Goal: Task Accomplishment & Management: Use online tool/utility

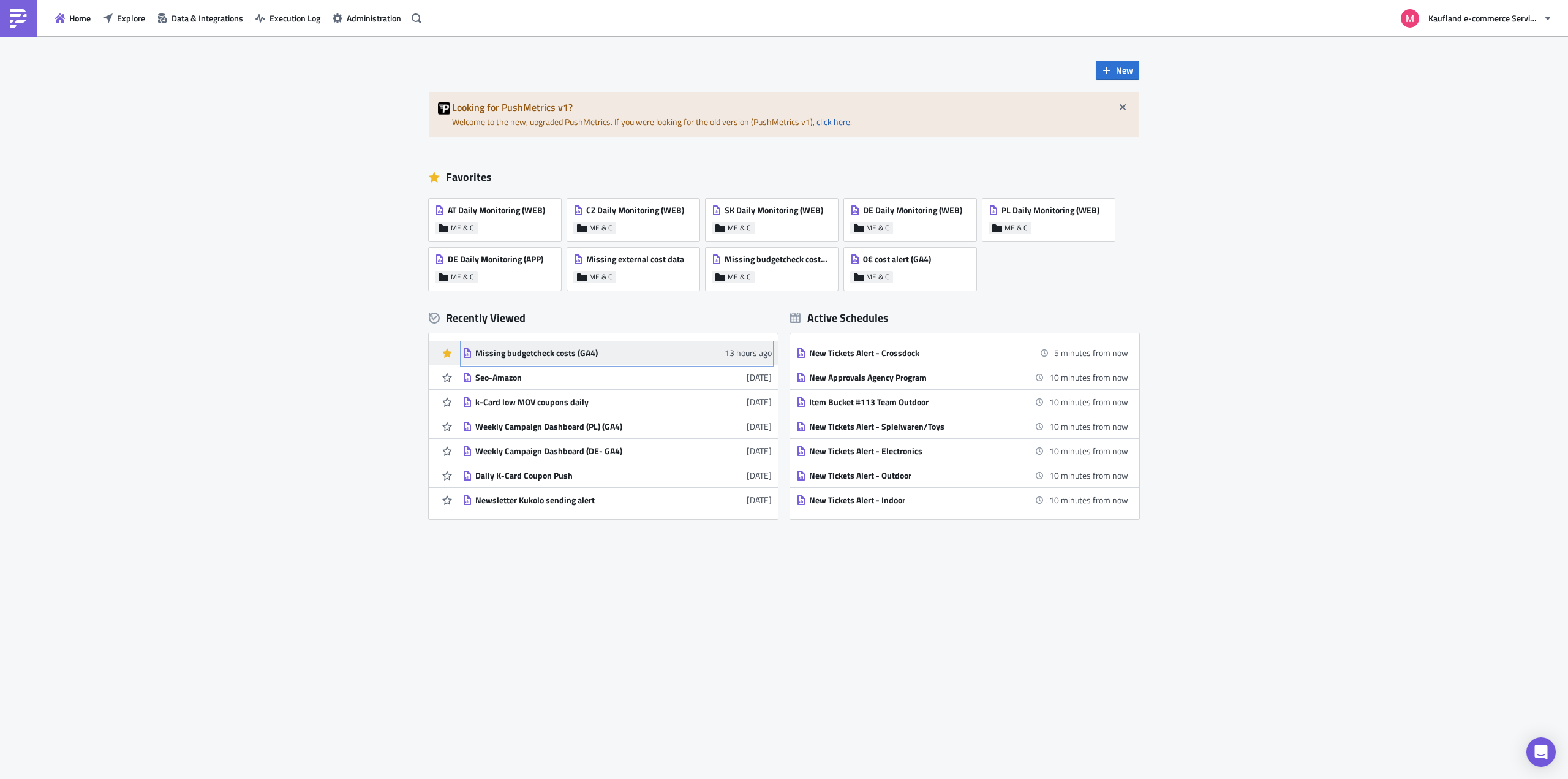
click at [571, 349] on div "Missing budgetcheck costs (GA4)" at bounding box center [582, 353] width 214 height 11
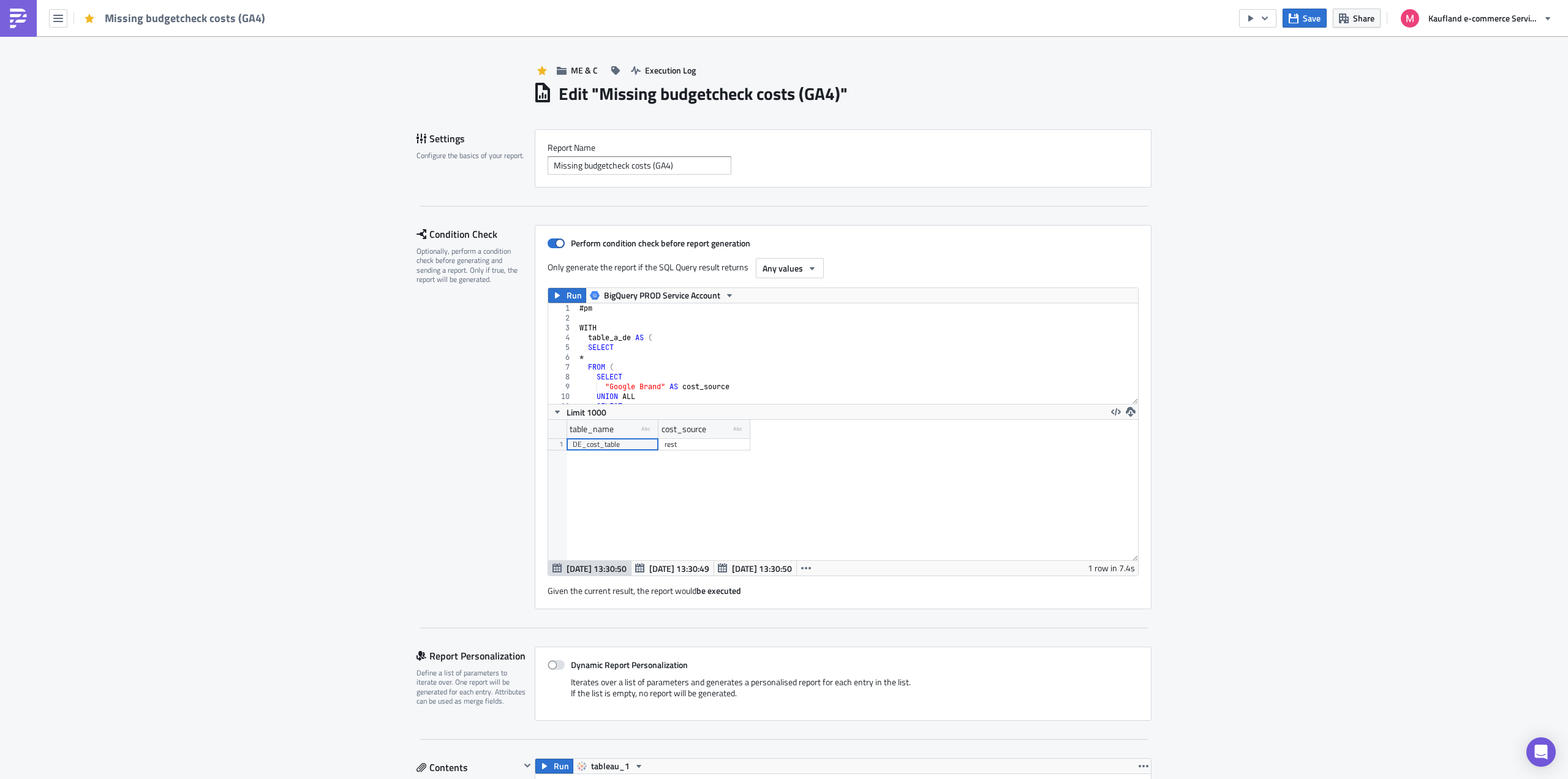
scroll to position [141, 590]
click at [671, 320] on div "# pm WITH table_a_de AS ( SELECT * FROM ( SELECT "Google Brand" AS cost_source …" at bounding box center [1030, 358] width 905 height 111
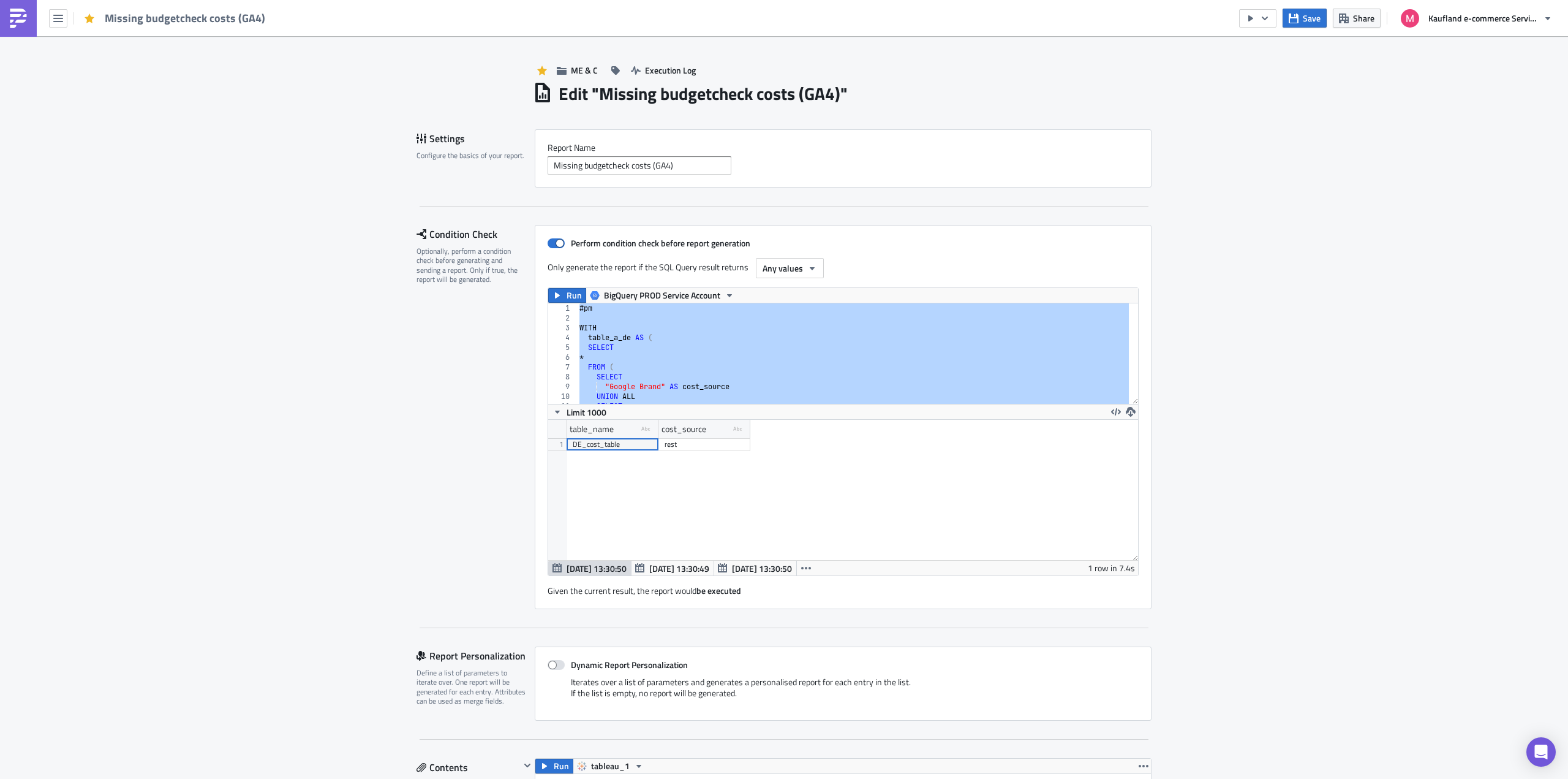
click at [652, 339] on div "# pm WITH table_a_de AS ( SELECT * FROM ( SELECT "Google Brand" AS cost_source …" at bounding box center [853, 353] width 552 height 100
paste textarea
type textarea "where cost_source <> """
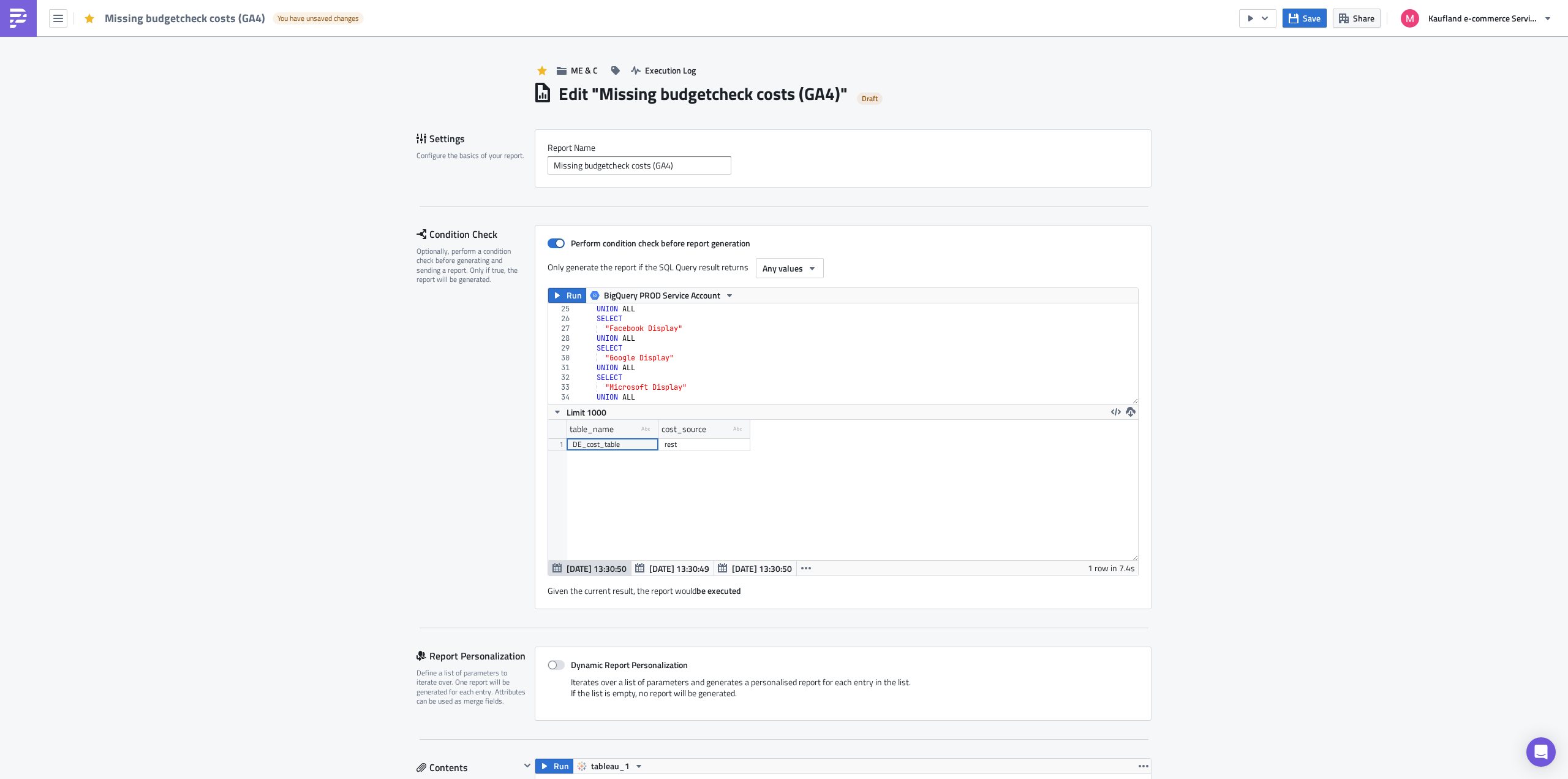
scroll to position [0, 0]
click at [568, 297] on span "Run" at bounding box center [574, 296] width 16 height 15
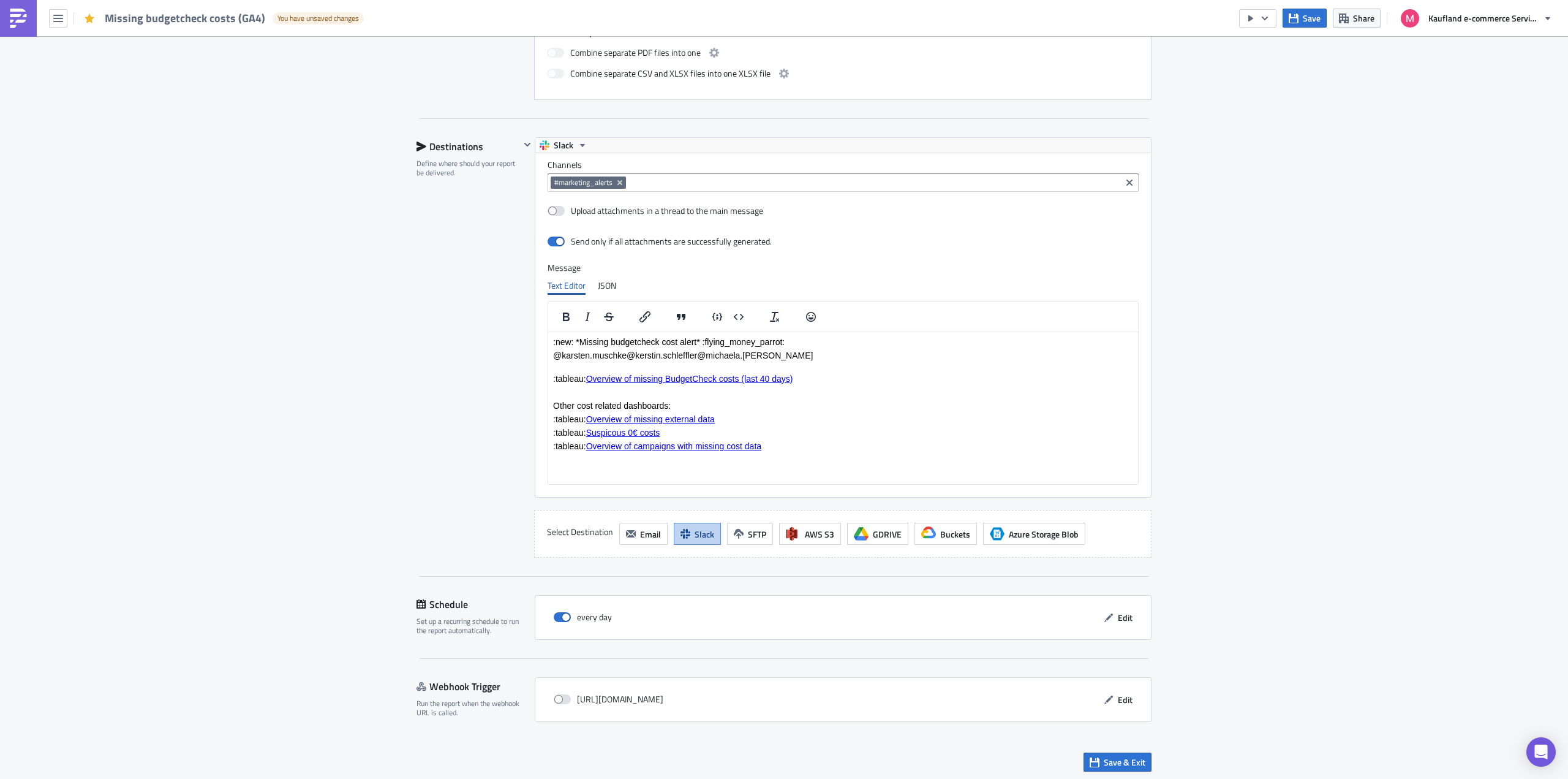
scroll to position [1045, 0]
click at [1140, 756] on span "Save & Exit" at bounding box center [1124, 759] width 42 height 13
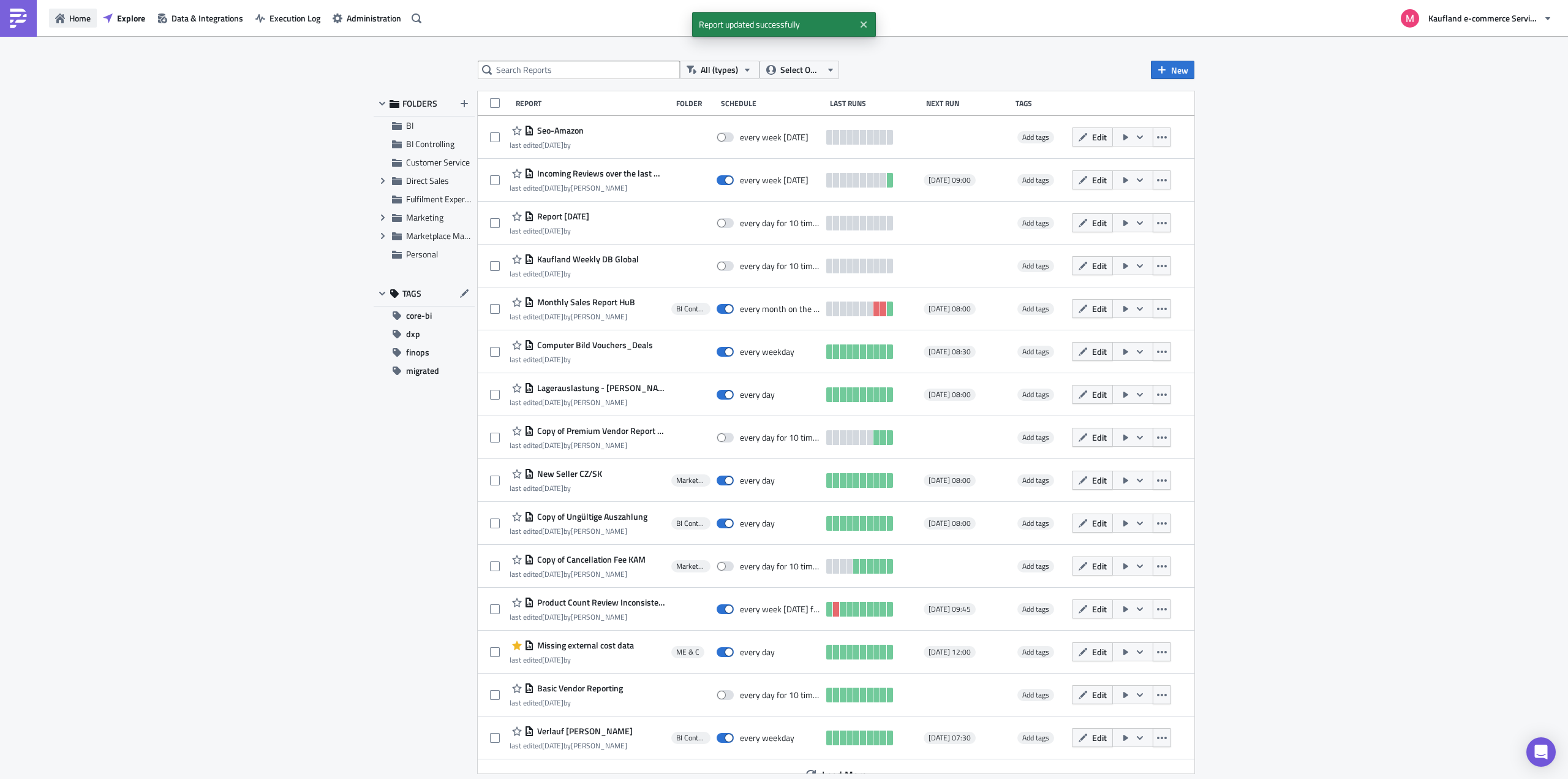
click at [73, 19] on span "Home" at bounding box center [80, 18] width 21 height 13
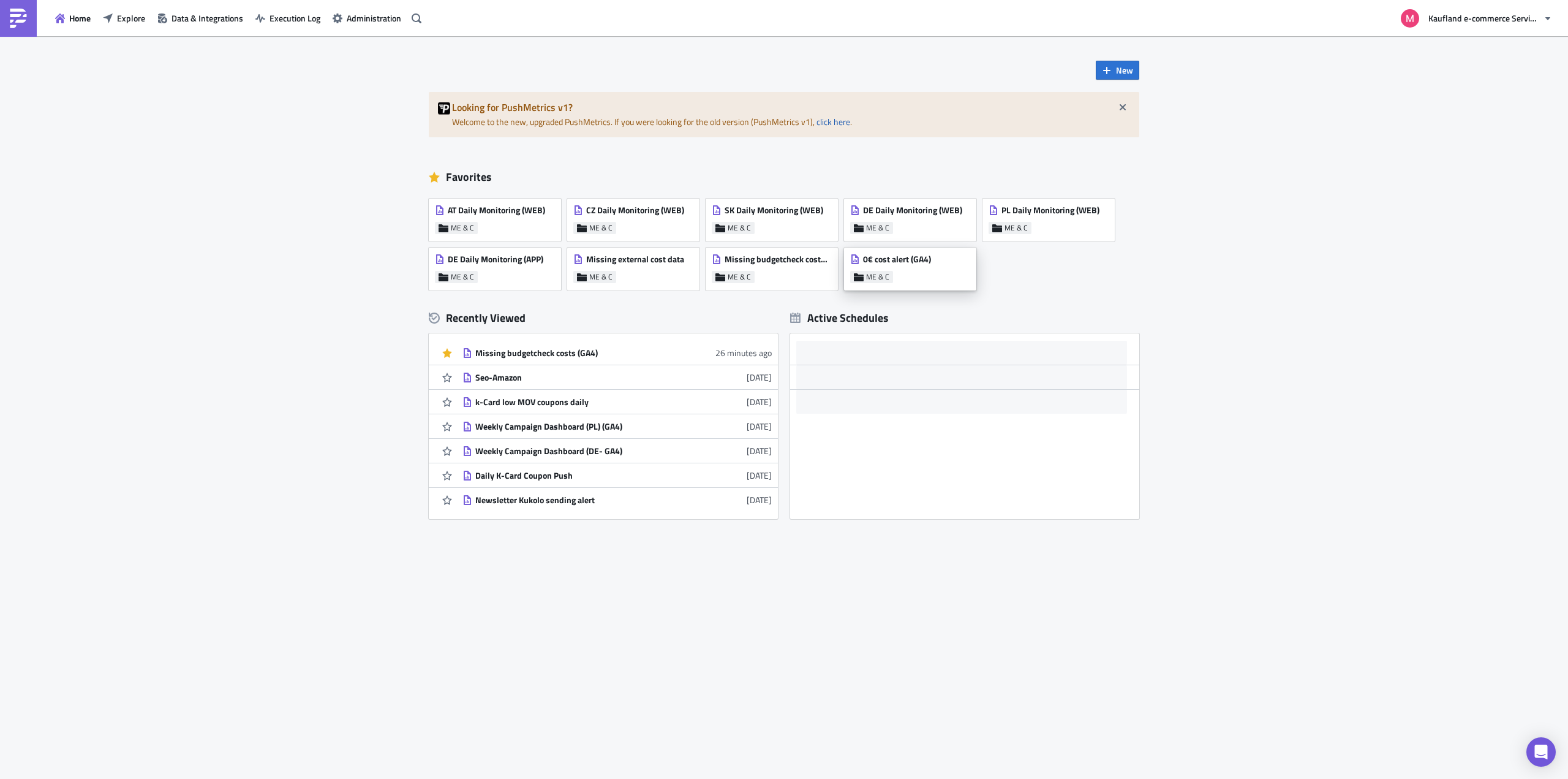
click at [901, 269] on div "0€ cost alert (GA4)" at bounding box center [890, 262] width 80 height 17
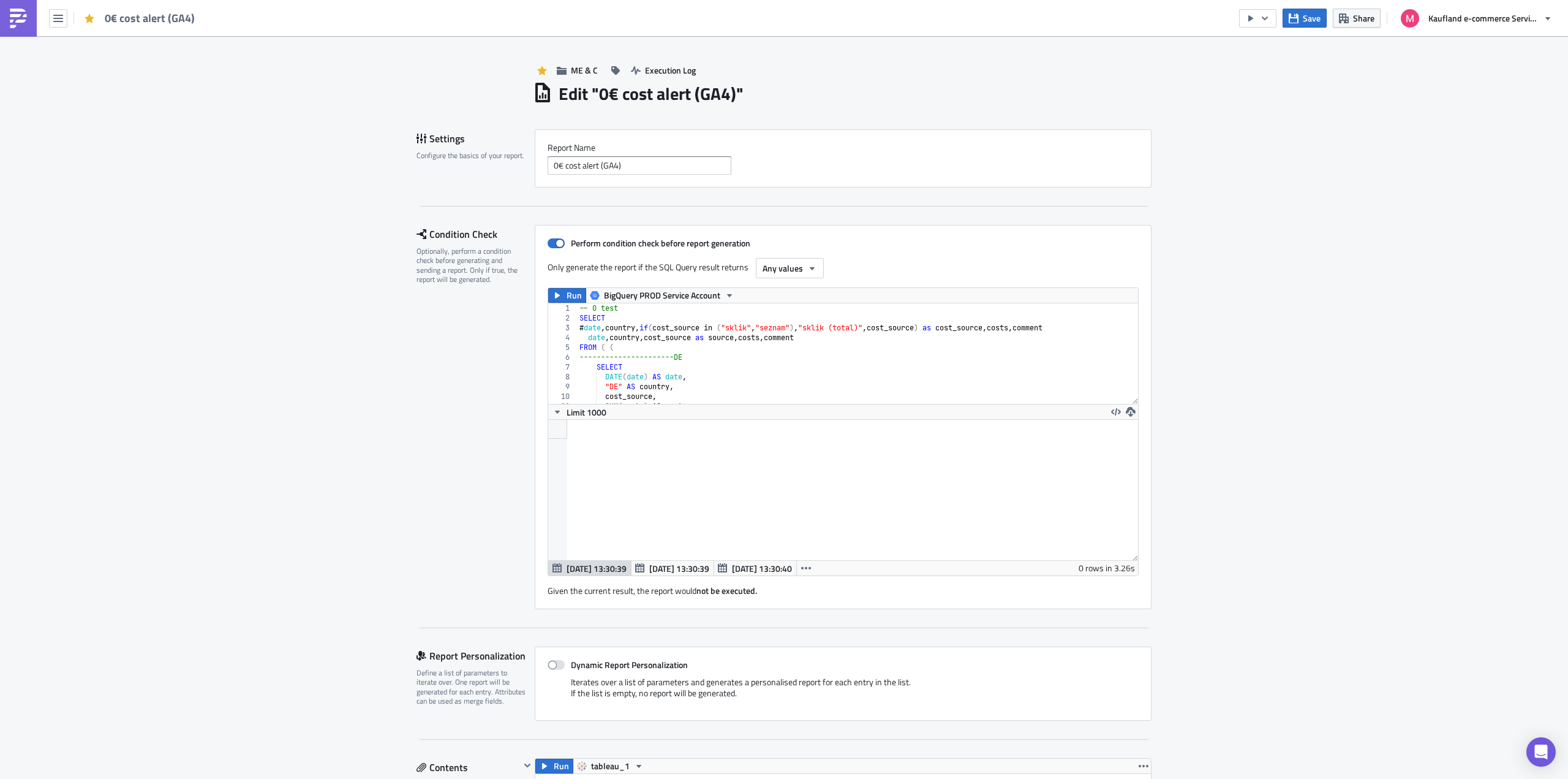
scroll to position [141, 590]
click at [722, 350] on div "-- 0 test SELECT # date , country , if ( cost_source in ( "sklik" , "seznam" ) …" at bounding box center [1253, 358] width 1350 height 111
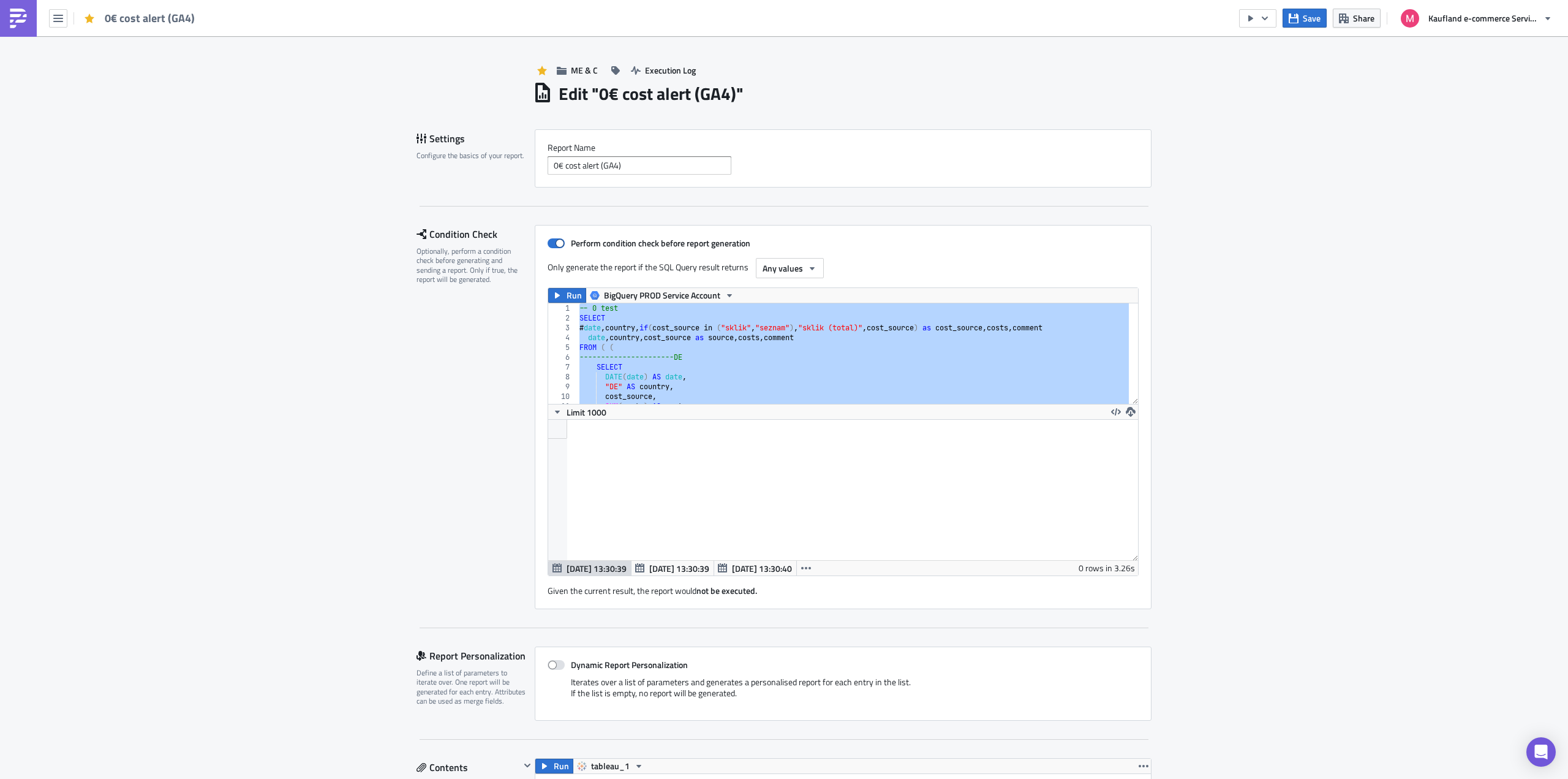
click at [660, 324] on div "-- 0 test SELECT # date , country , if ( cost_source in ( "sklik" , "seznam" ) …" at bounding box center [853, 353] width 552 height 100
paste textarea
type textarea ") where comment <>"OK""
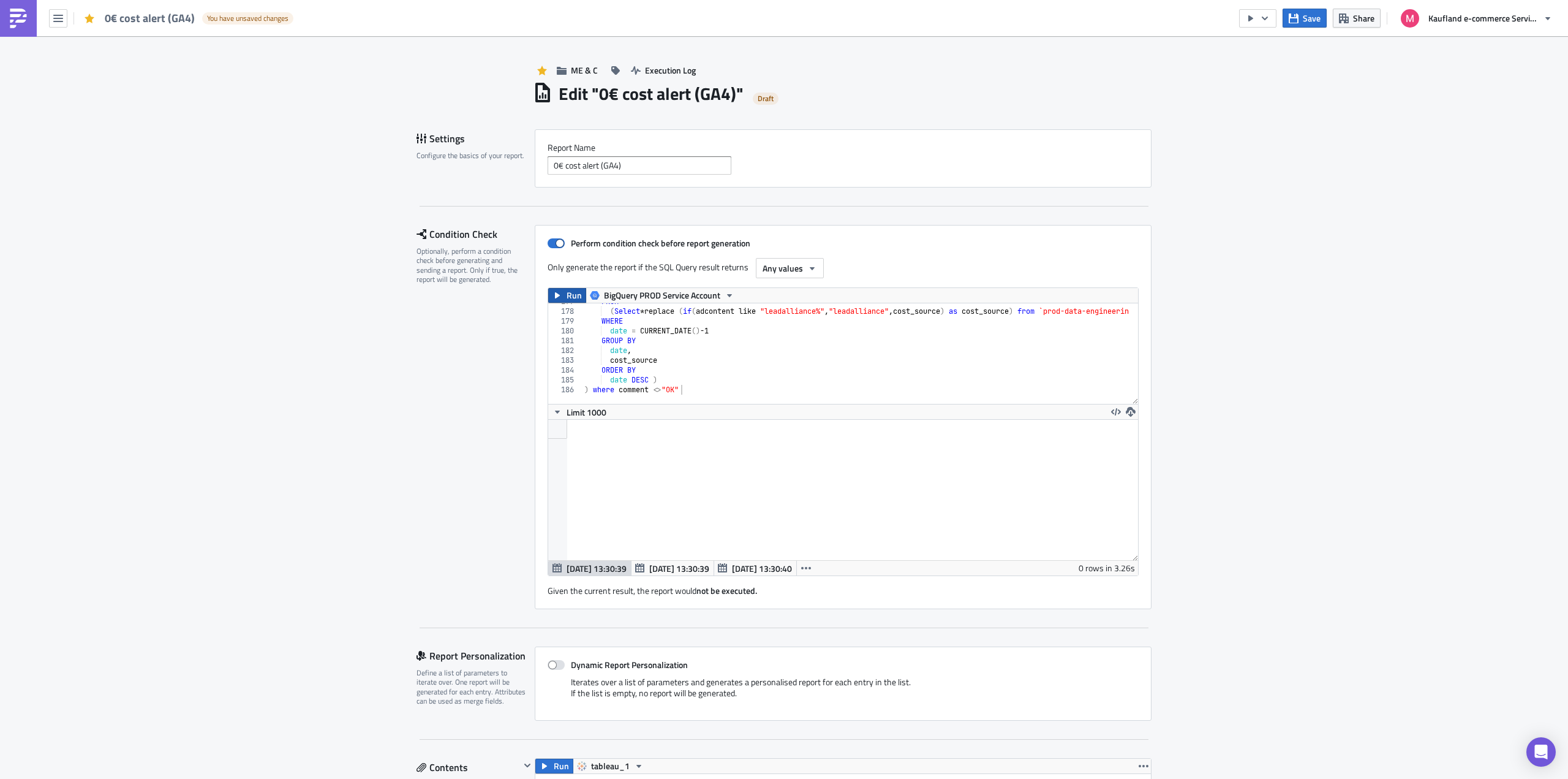
click at [554, 297] on icon "button" at bounding box center [558, 296] width 10 height 10
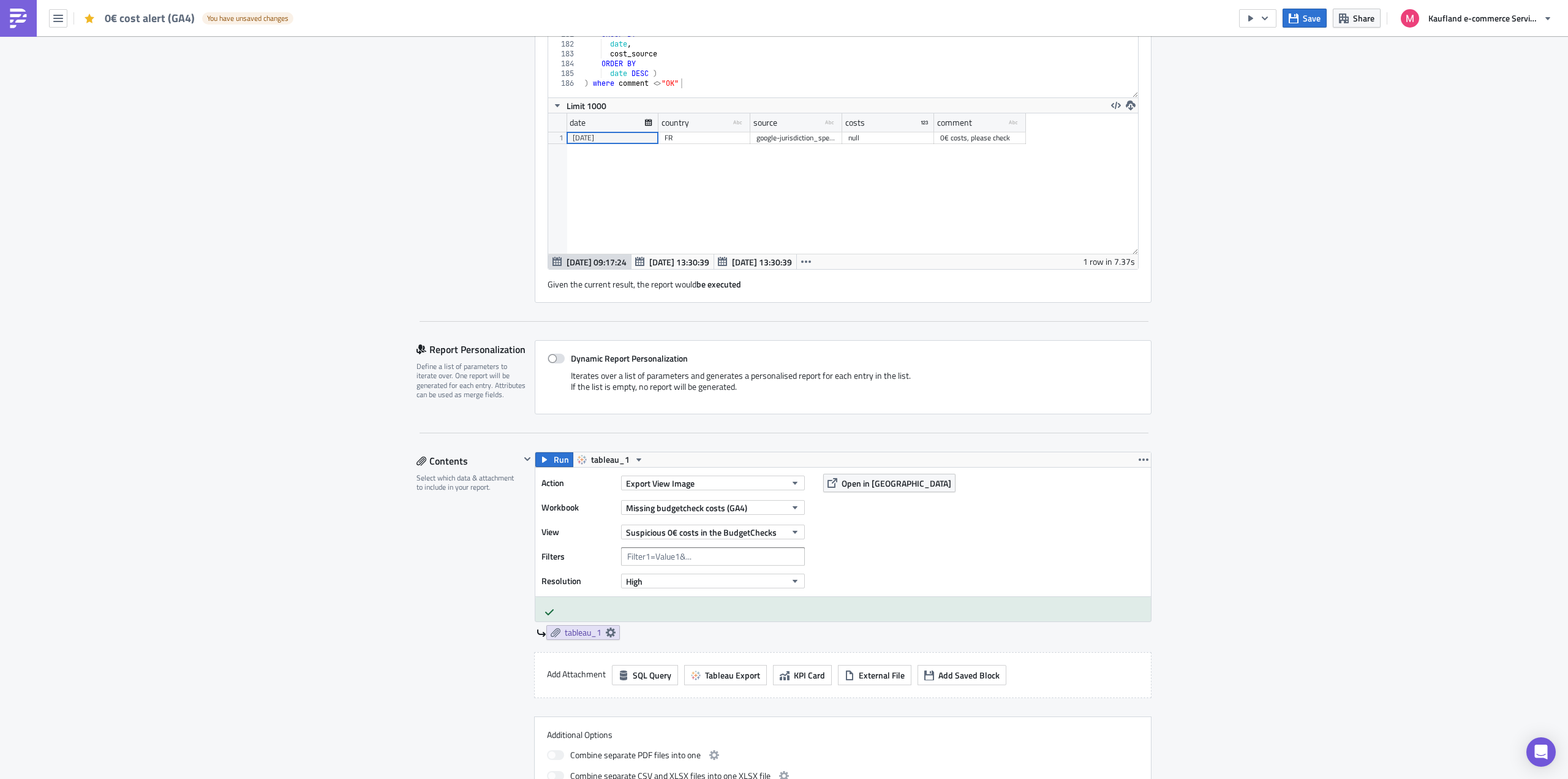
scroll to position [1012, 0]
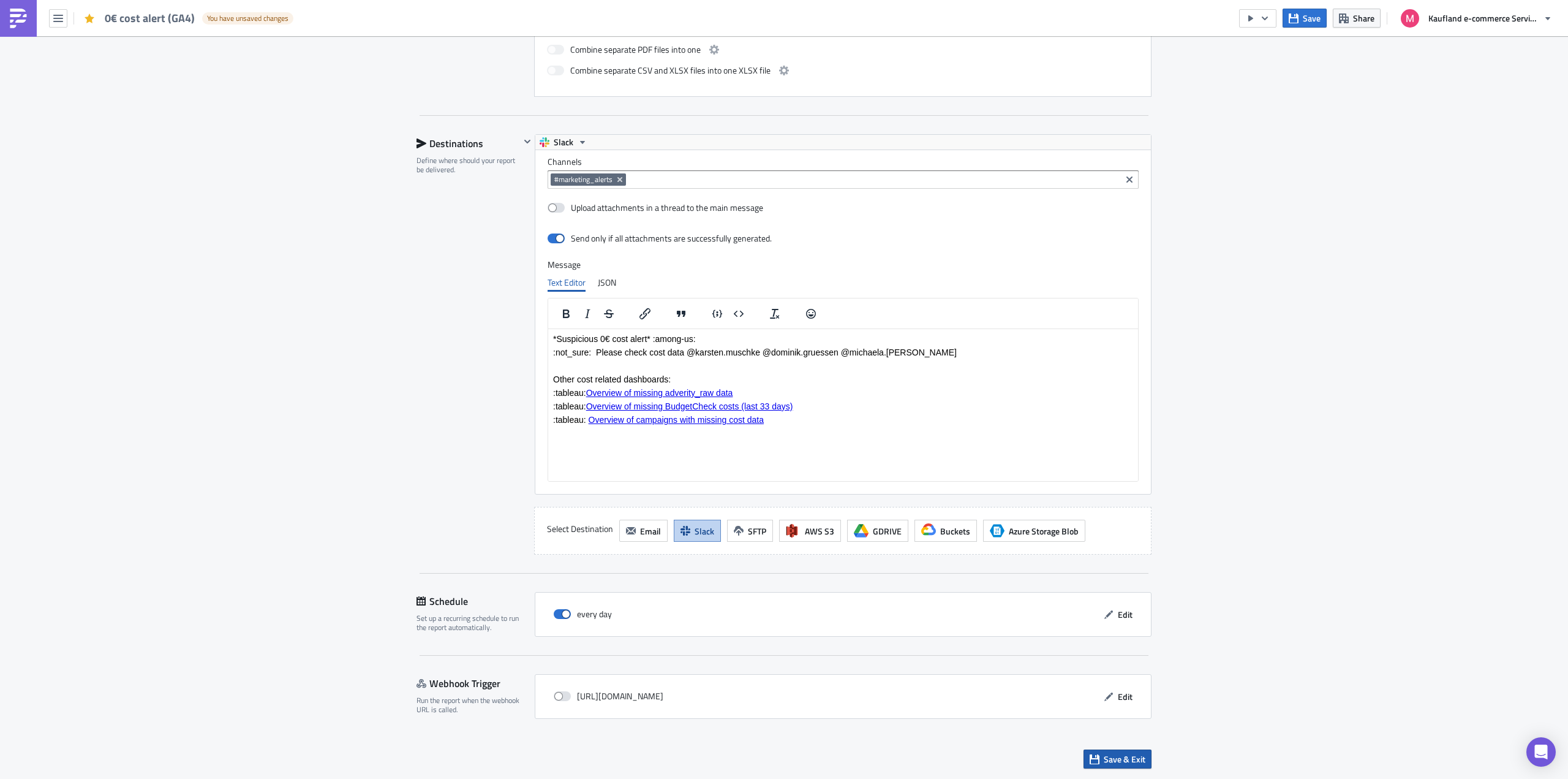
click at [1128, 762] on span "Save & Exit" at bounding box center [1124, 759] width 42 height 13
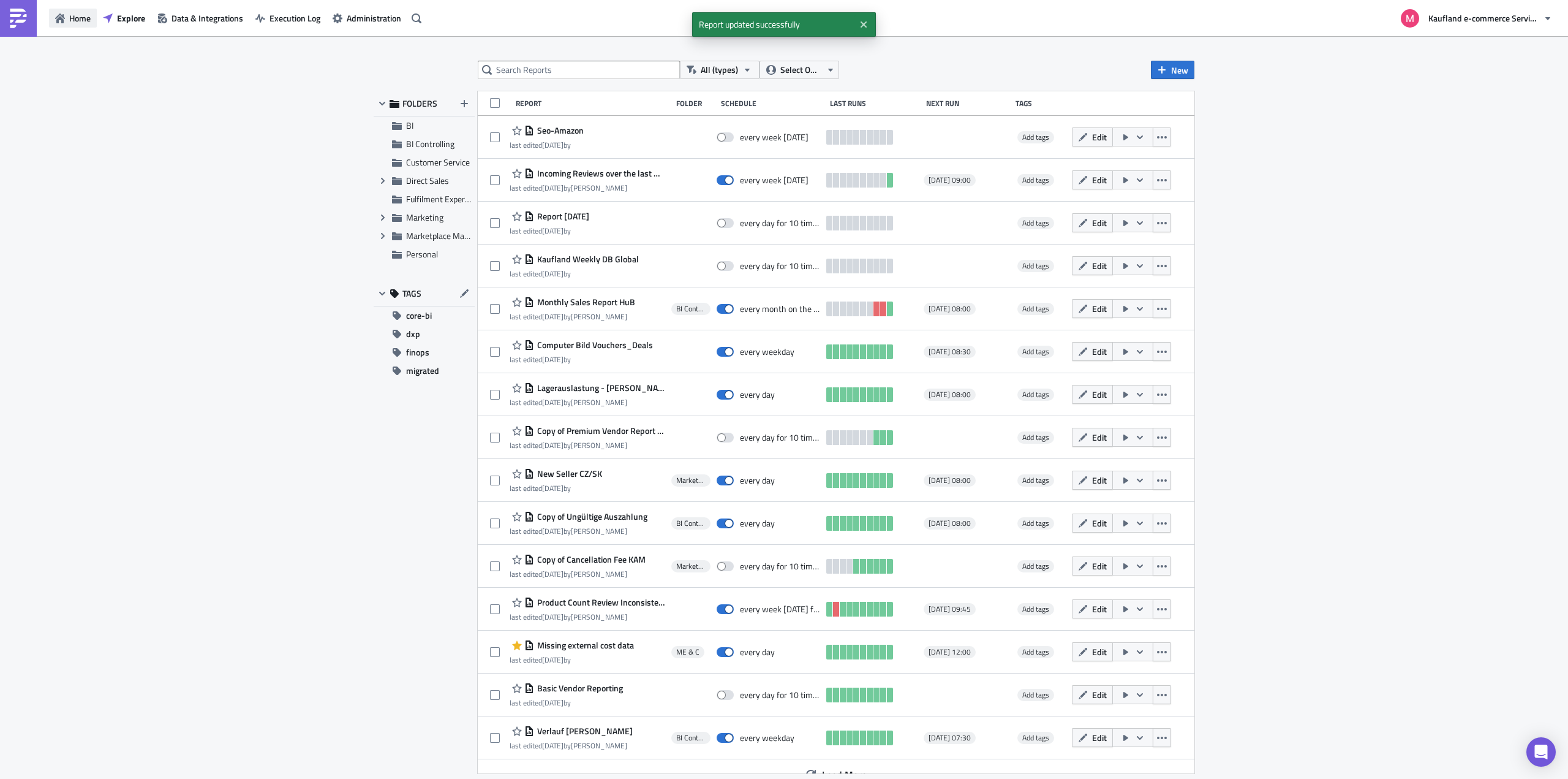
click at [72, 22] on span "Home" at bounding box center [80, 18] width 21 height 13
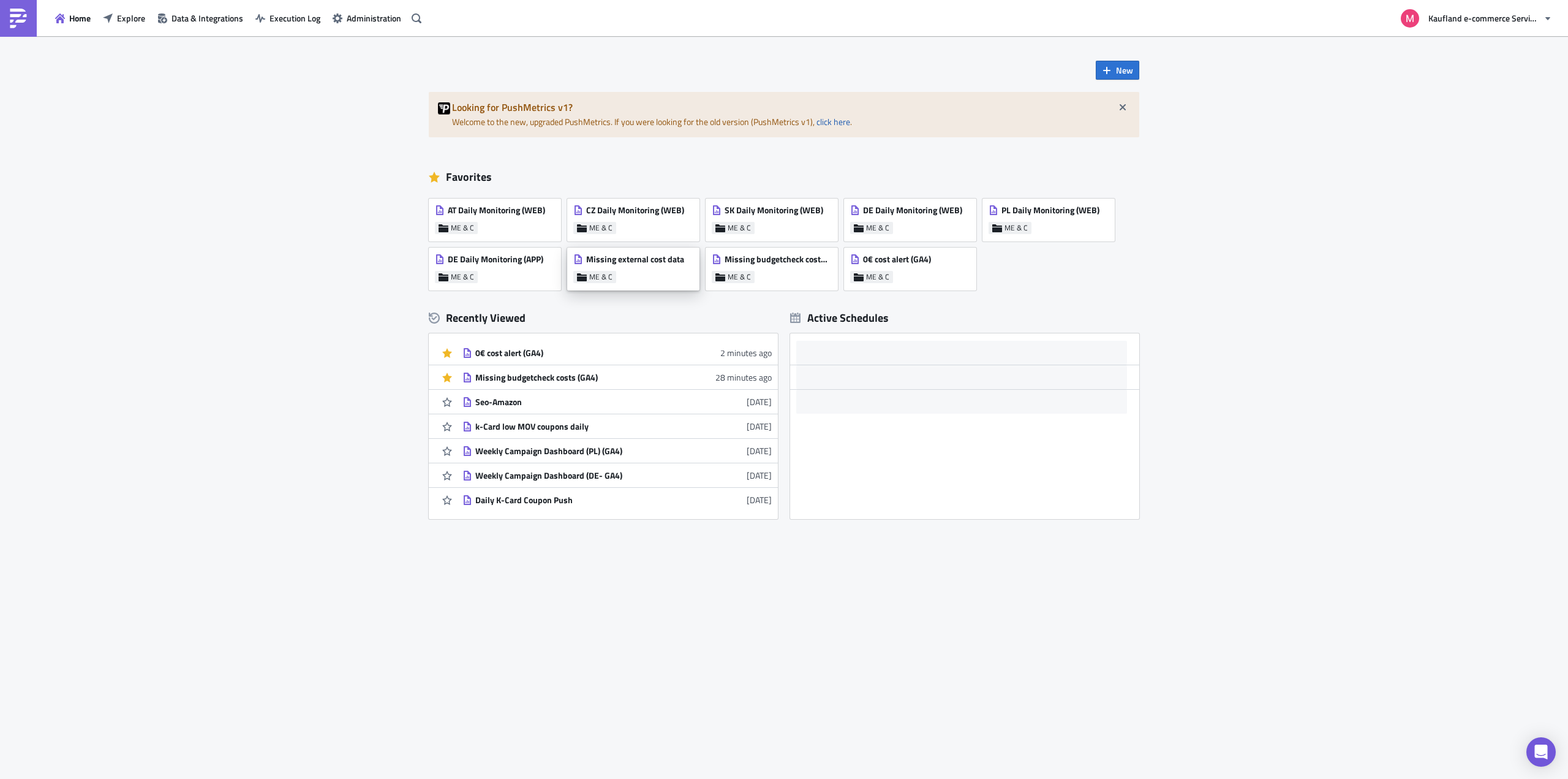
click at [621, 259] on span "Missing external cost data" at bounding box center [635, 259] width 98 height 11
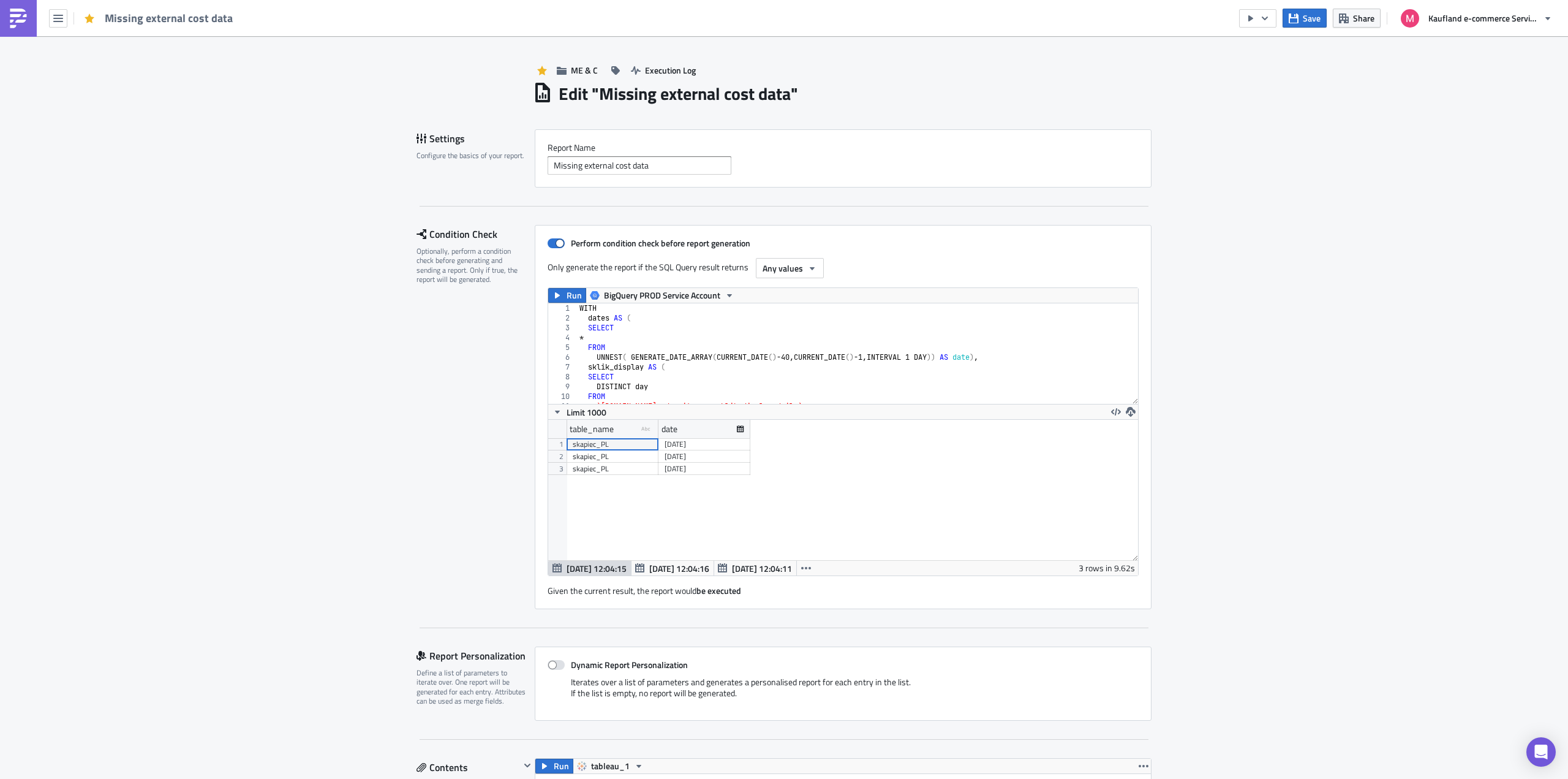
scroll to position [141, 590]
click at [867, 339] on div "WITH dates AS ( SELECT * FROM UNNEST ( GENERATE_DATE_ARRAY ( CURRENT_DATE ( ) -…" at bounding box center [915, 358] width 675 height 111
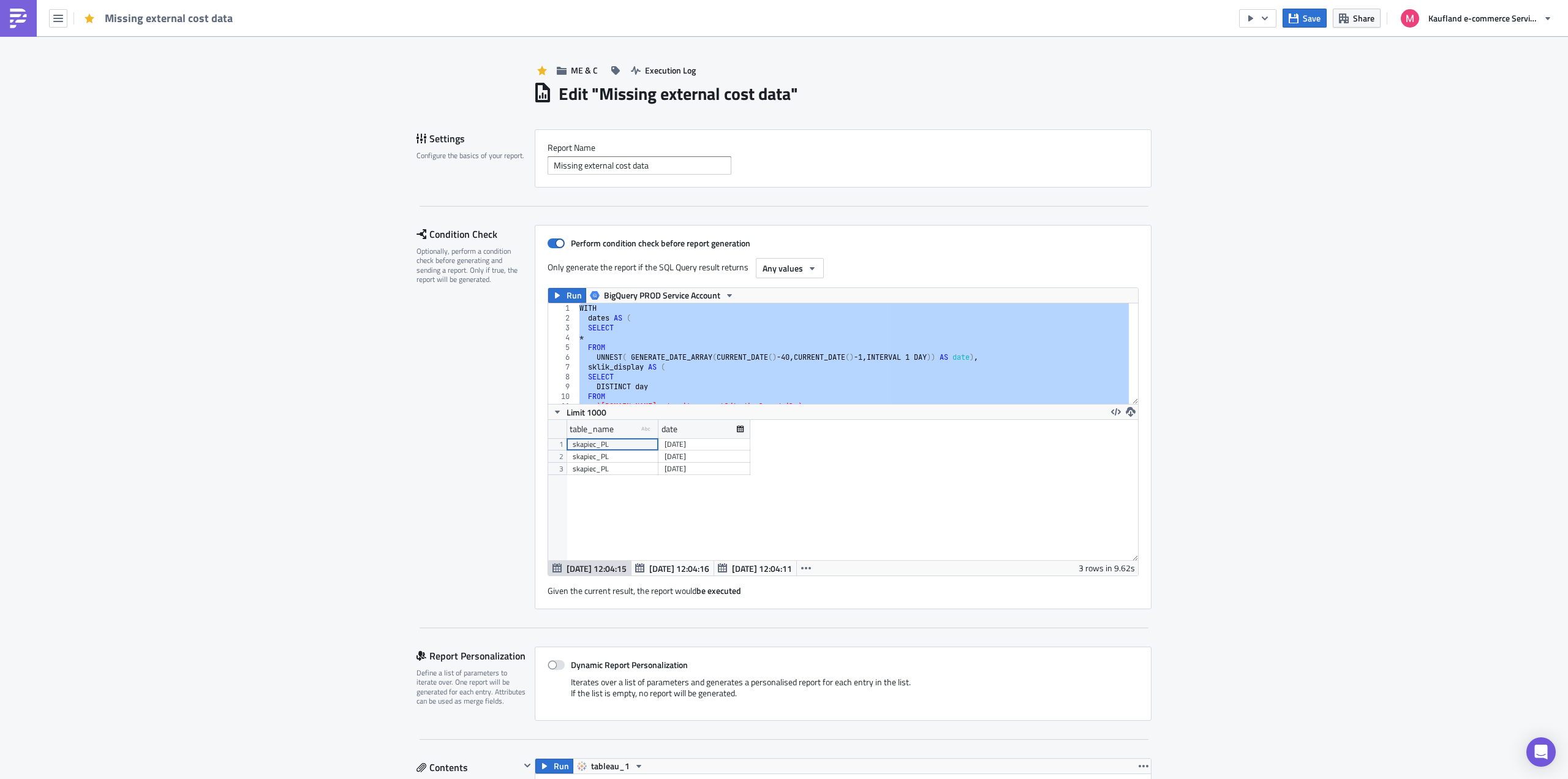
click at [688, 315] on div "WITH dates AS ( SELECT * FROM UNNEST ( GENERATE_DATE_ARRAY ( CURRENT_DATE ( ) -…" at bounding box center [853, 353] width 552 height 100
paste textarea
type textarea "where (table_name <> "skapiec_PL" and date = current_date()-1) or (table_name =…"
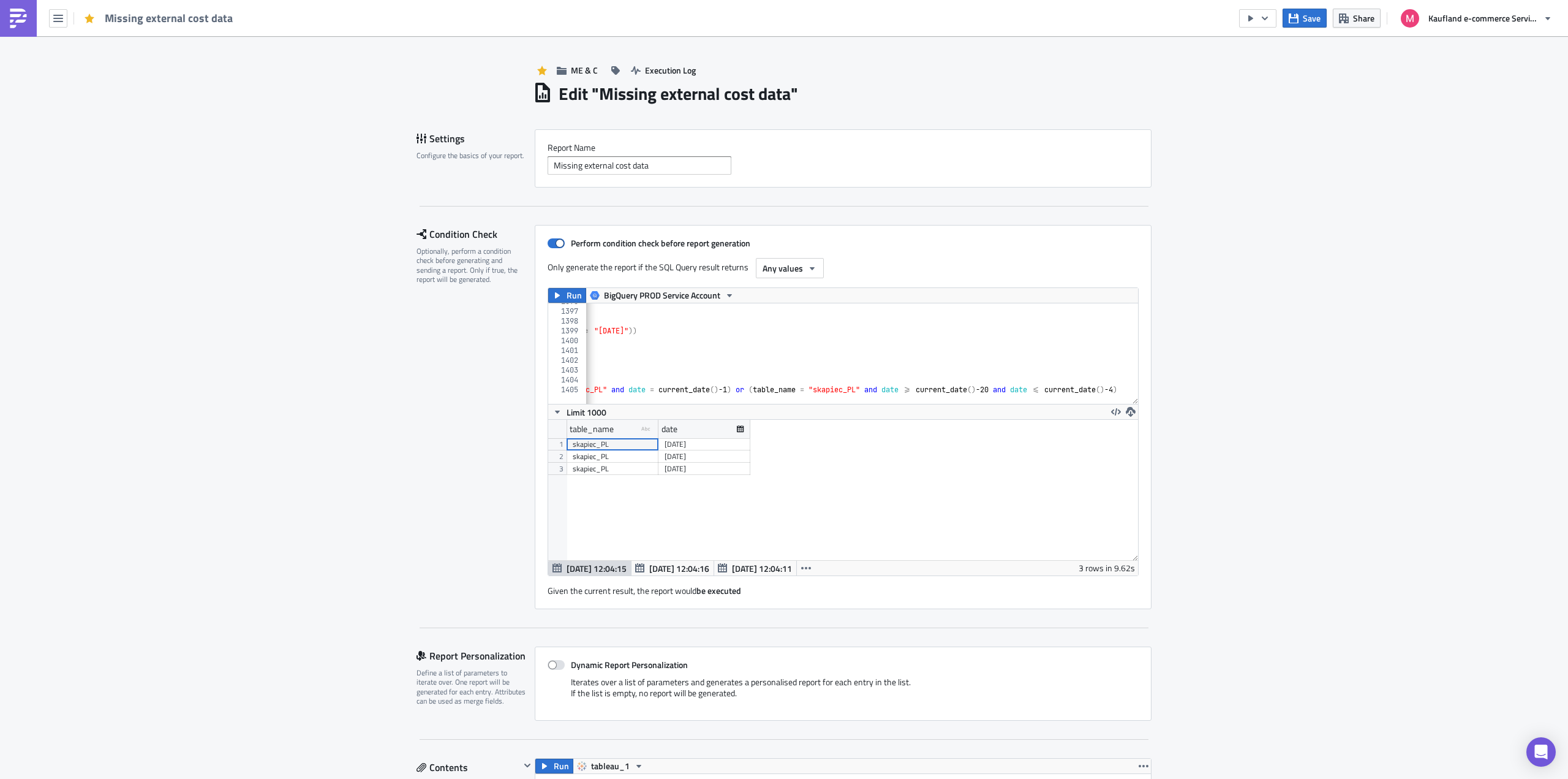
scroll to position [0, 123]
click at [567, 291] on span "Run" at bounding box center [574, 296] width 16 height 15
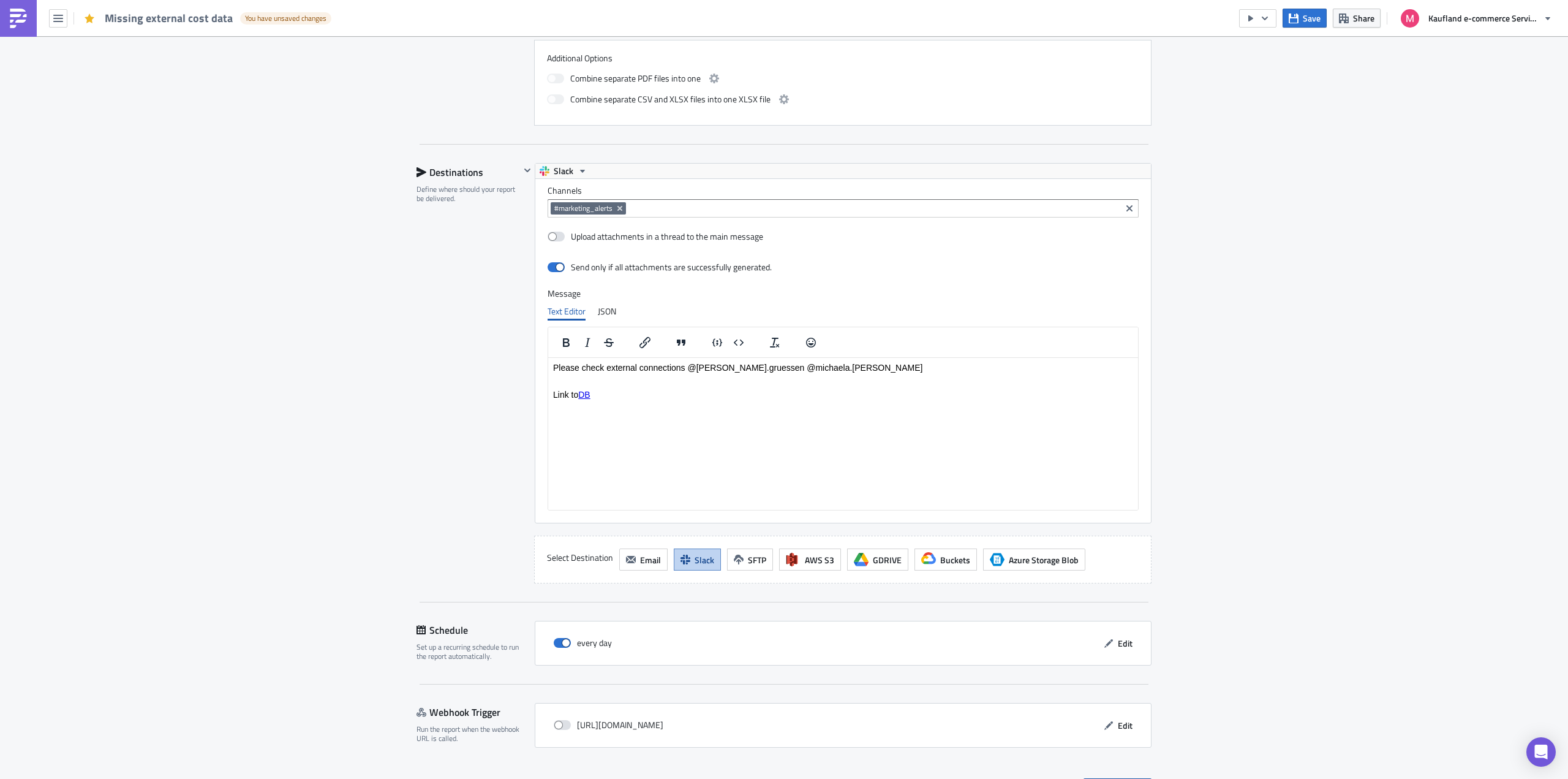
scroll to position [1045, 0]
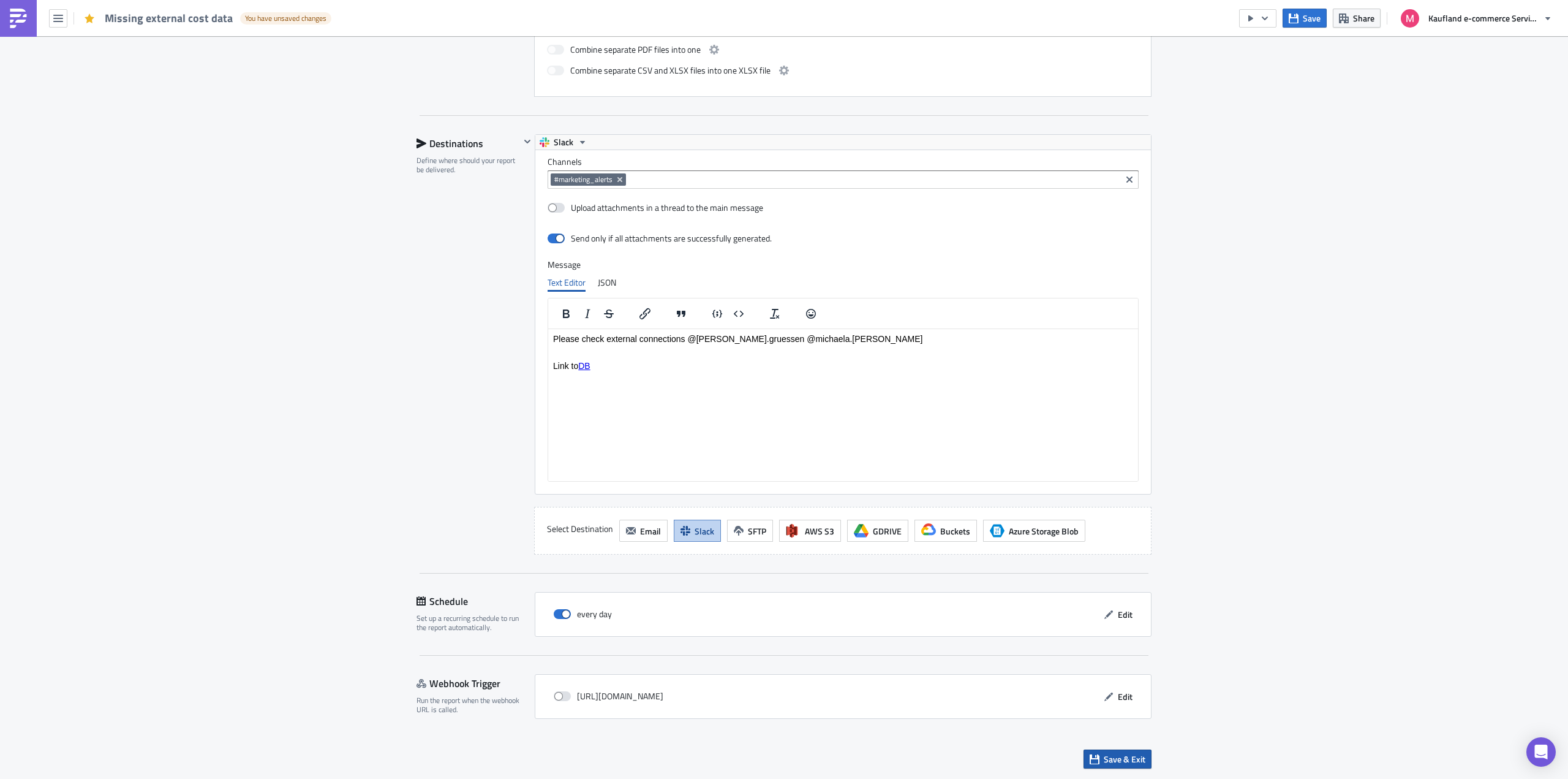
click at [1118, 754] on span "Save & Exit" at bounding box center [1124, 759] width 42 height 13
